Goal: Check status: Check status

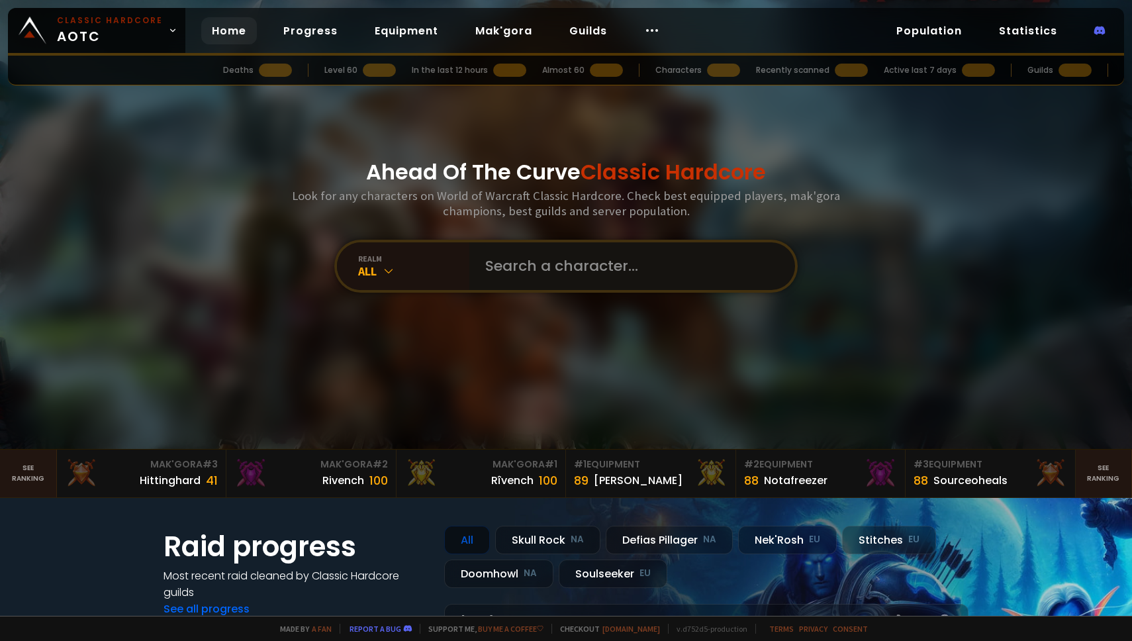
click at [536, 276] on input "text" at bounding box center [628, 266] width 302 height 48
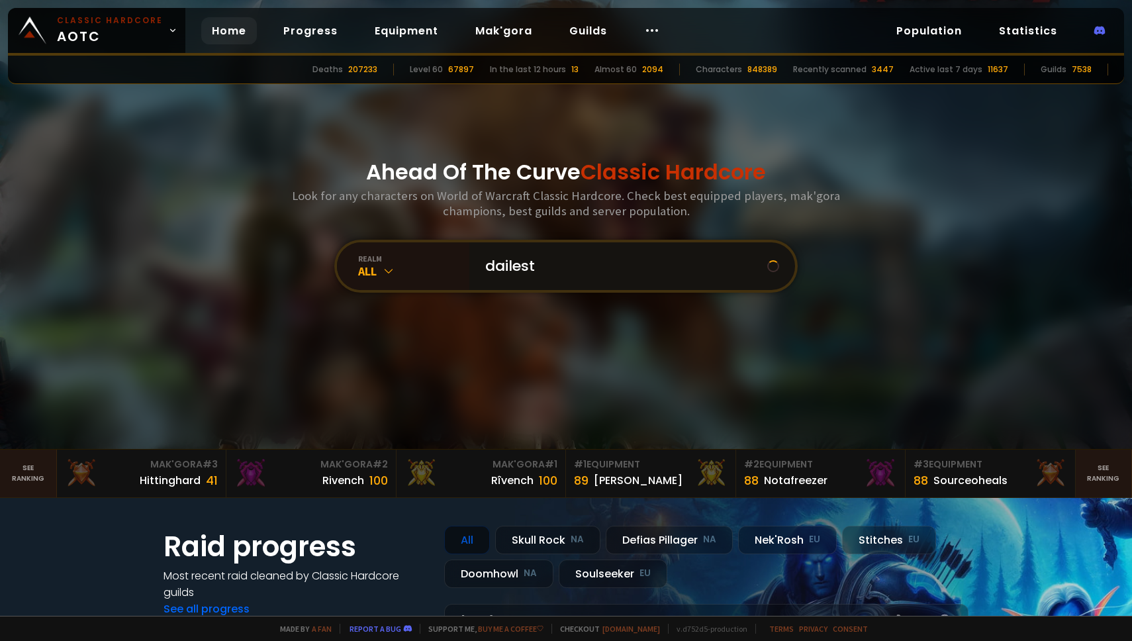
type input "dailesty"
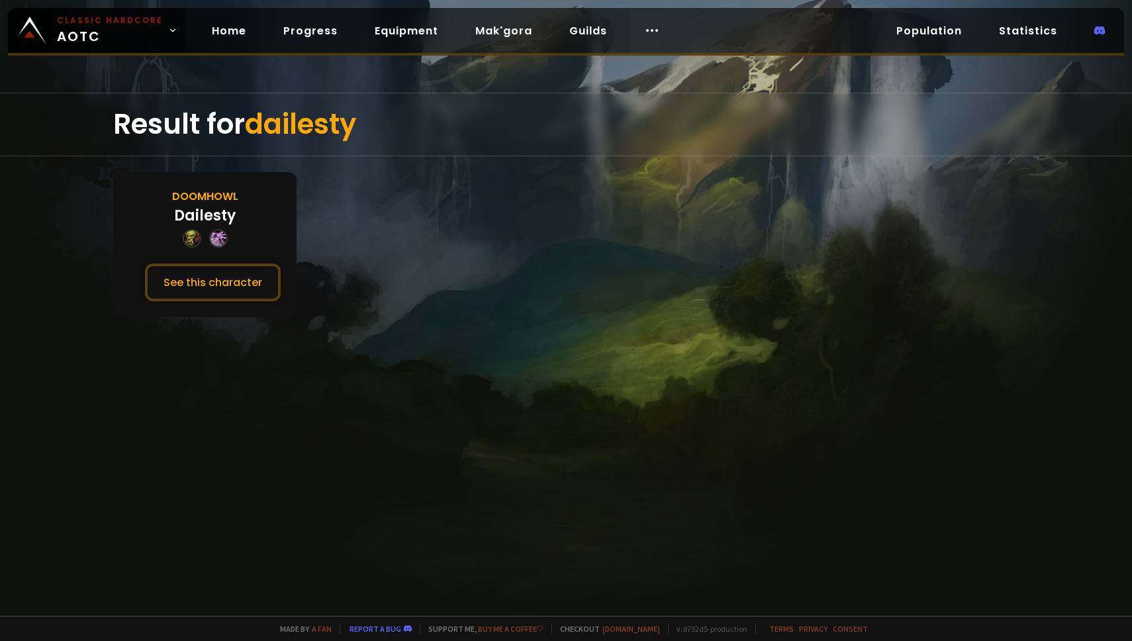
click at [209, 185] on div "Doomhowl Dailesty See this character" at bounding box center [204, 244] width 183 height 145
click at [206, 275] on button "See this character" at bounding box center [213, 283] width 136 height 38
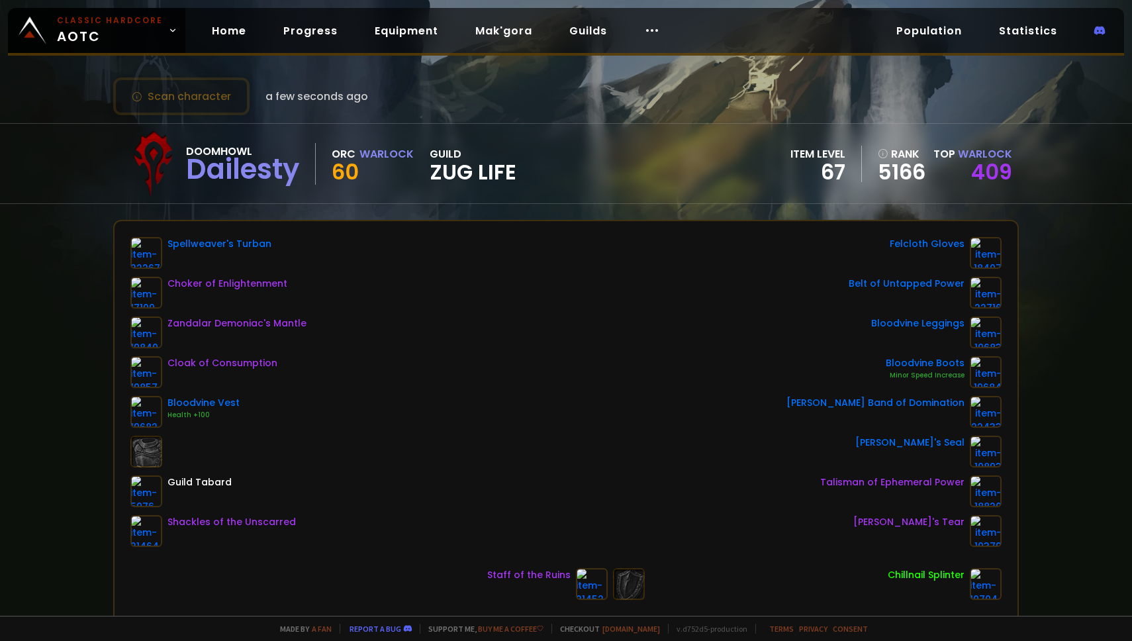
scroll to position [16, 0]
click at [186, 90] on button "Scan character" at bounding box center [181, 96] width 136 height 38
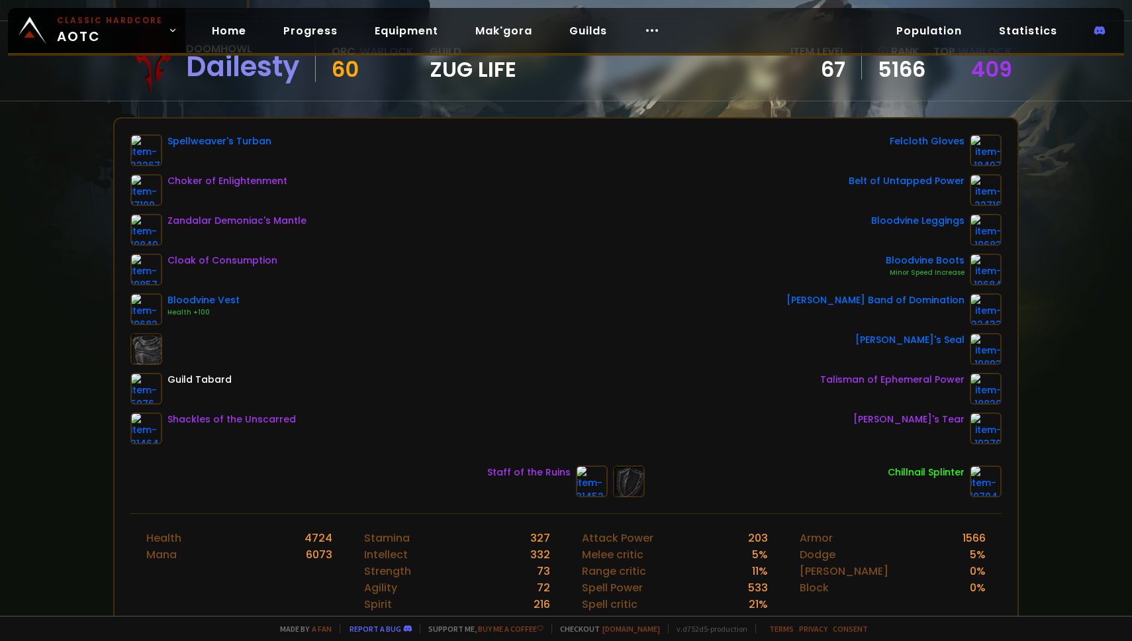
scroll to position [93, 0]
